Goal: Information Seeking & Learning: Learn about a topic

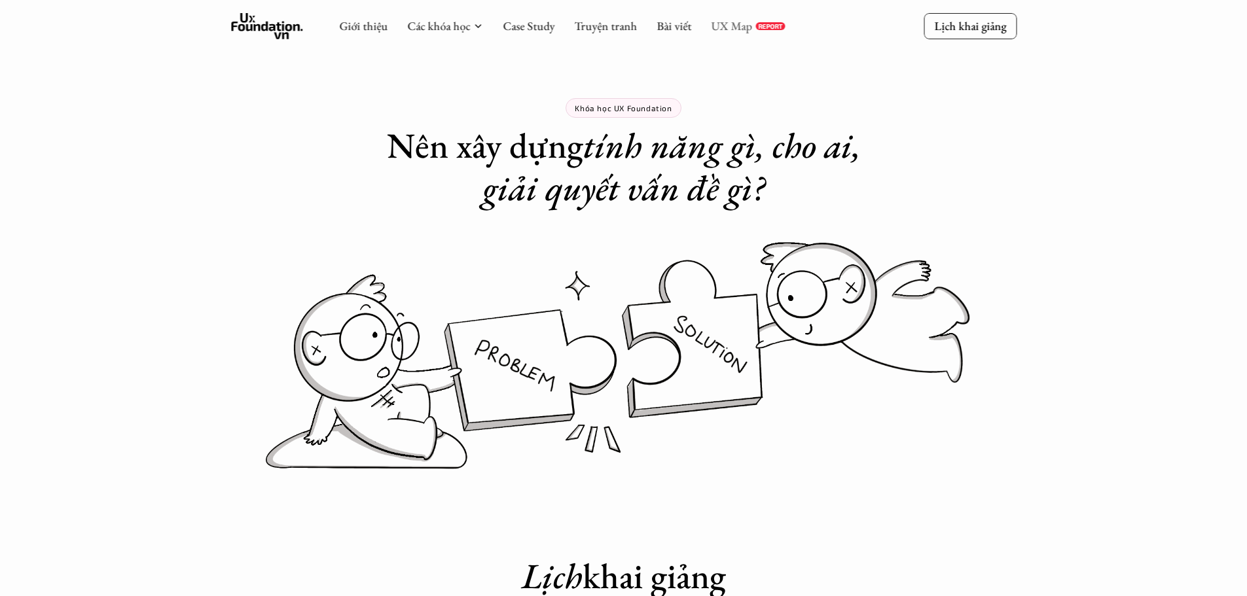
click at [739, 27] on link "UX Map" at bounding box center [731, 25] width 41 height 15
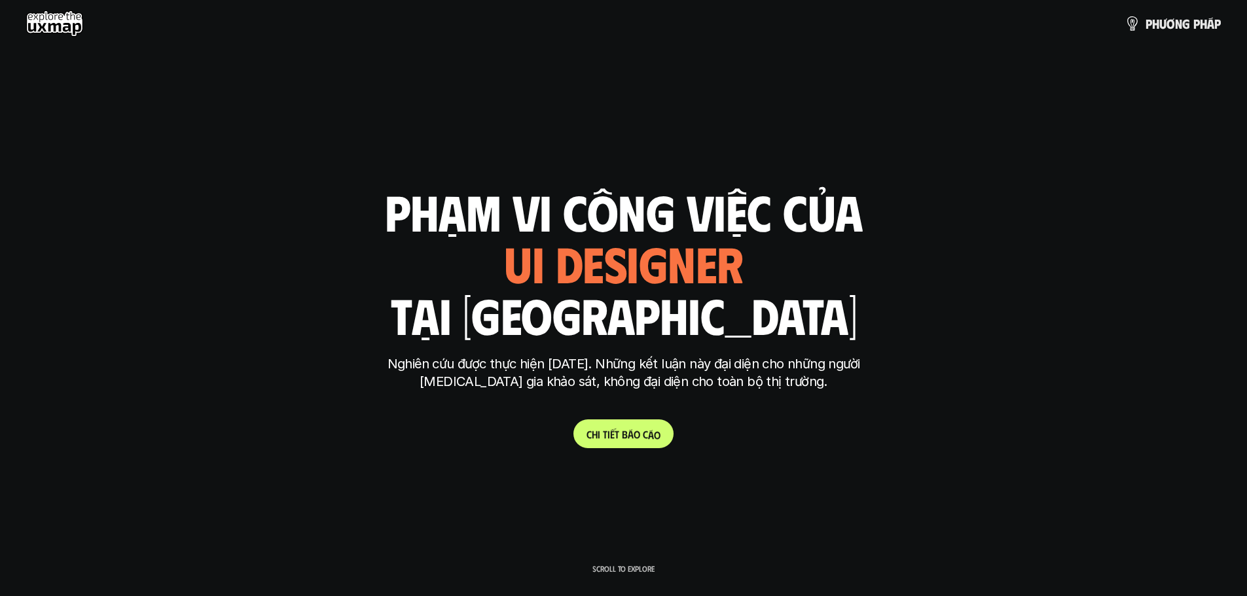
click at [626, 437] on p "C h i t i ế t b á o c á o" at bounding box center [623, 434] width 74 height 12
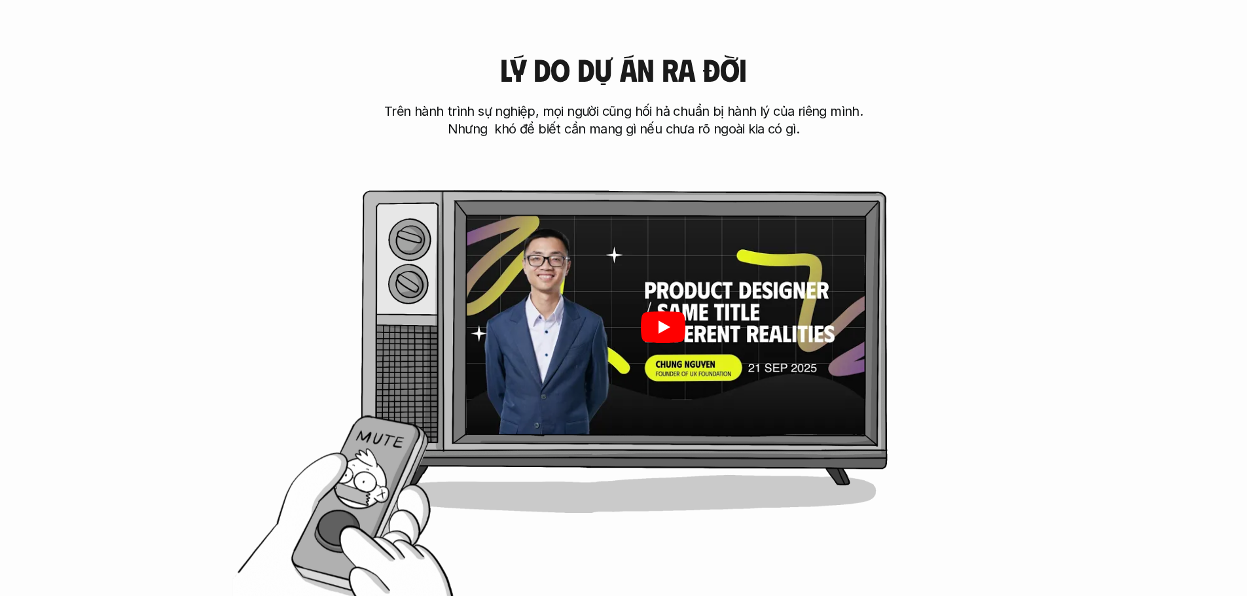
scroll to position [655, 0]
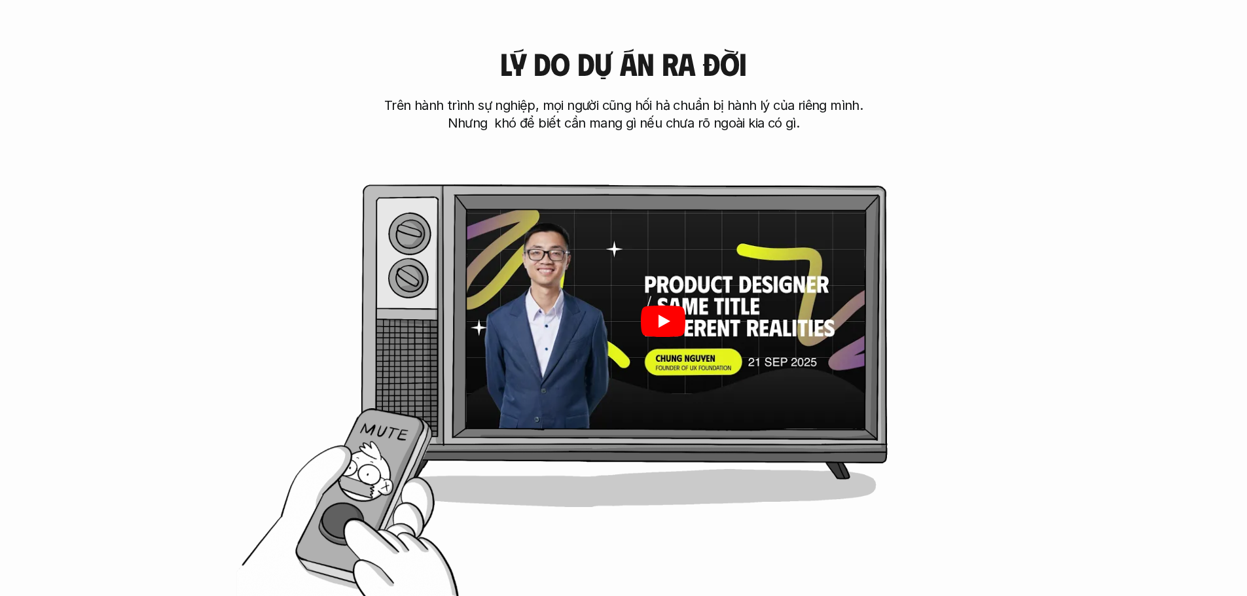
click at [672, 320] on icon "Play" at bounding box center [662, 321] width 45 height 31
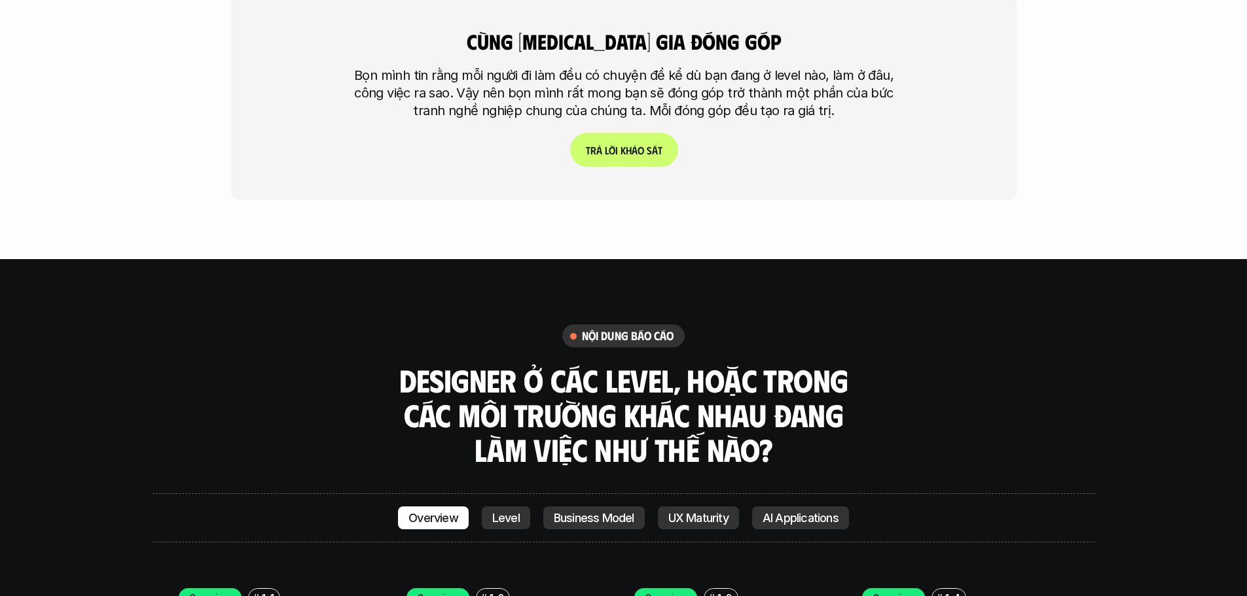
scroll to position [4058, 0]
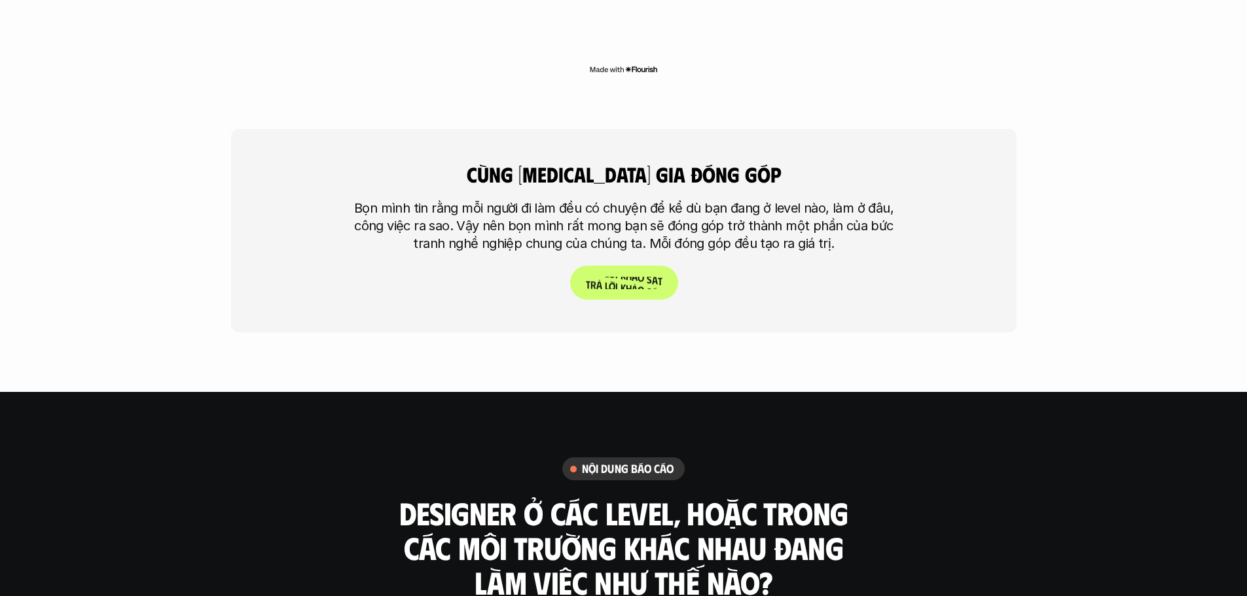
click at [653, 277] on p "T r ả l ờ i k h ả o s á t" at bounding box center [623, 283] width 77 height 12
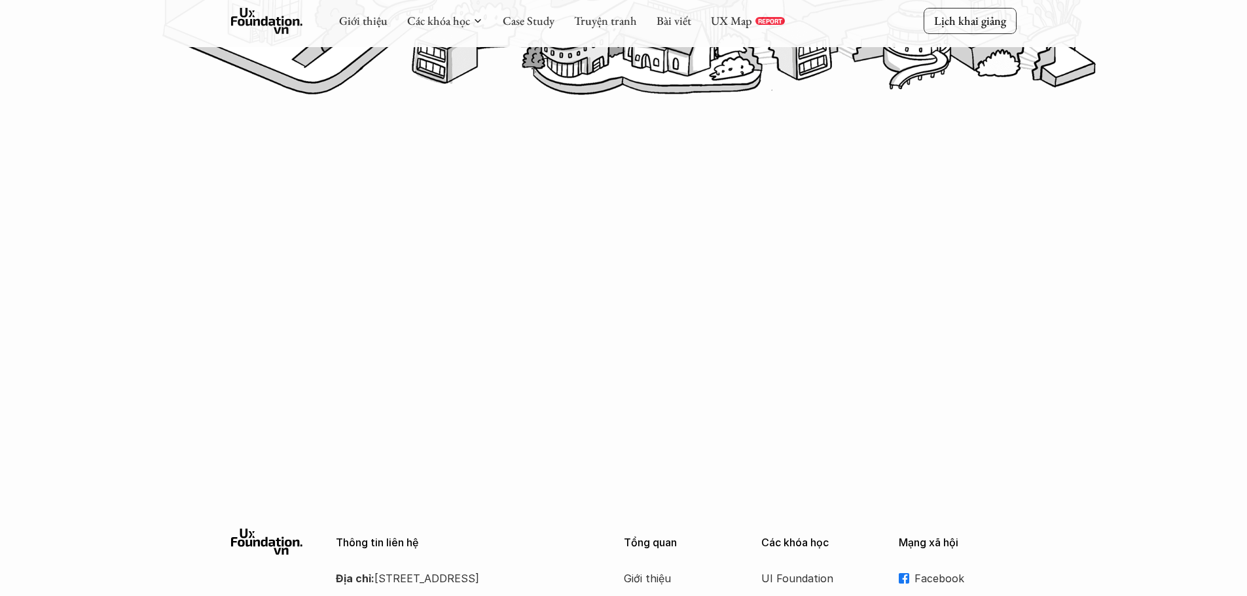
scroll to position [715, 0]
